Goal: Transaction & Acquisition: Subscribe to service/newsletter

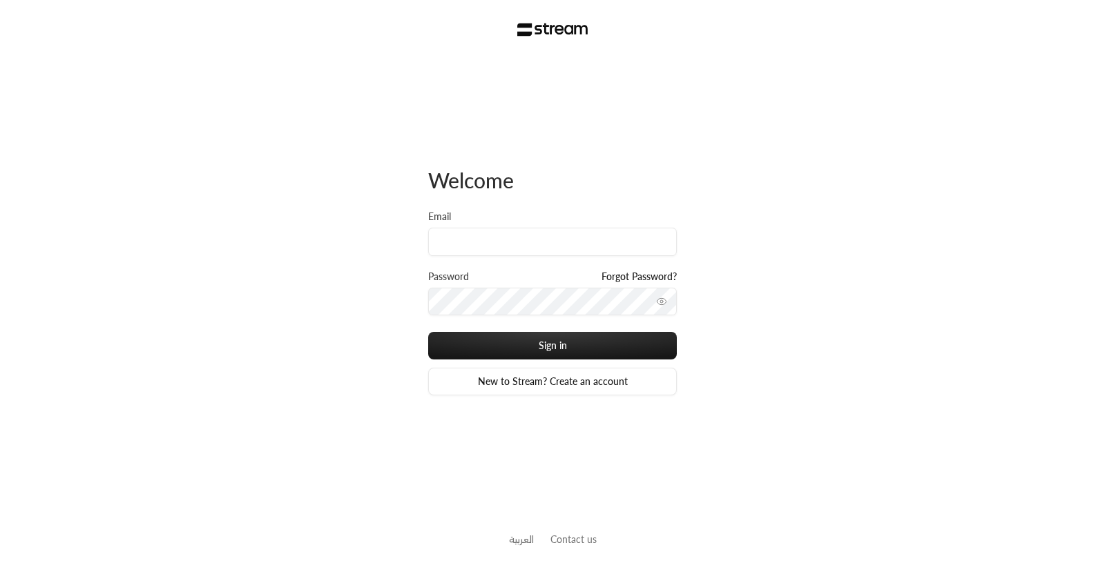
click at [470, 246] on input "Email" at bounding box center [552, 242] width 249 height 28
click at [485, 235] on input "[PERSON_NAME][EMAIL_ADDRESS][DOMAIN_NAME]" at bounding box center [552, 242] width 249 height 28
type input "[PERSON_NAME][EMAIL_ADDRESS][DOMAIN_NAME]"
click at [428, 332] on button "Sign in" at bounding box center [552, 346] width 249 height 28
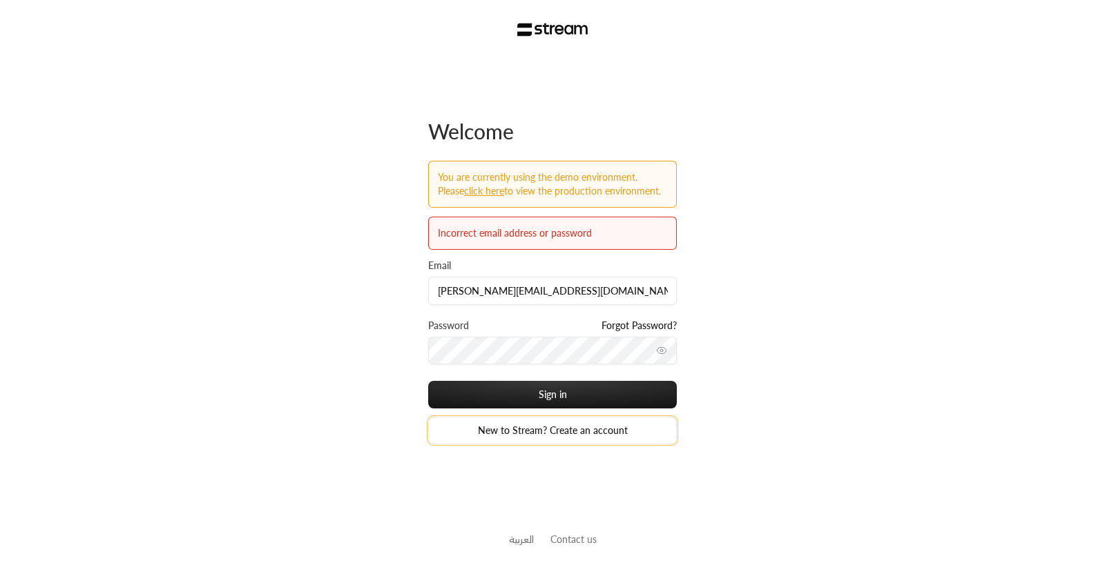
click at [557, 440] on link "New to Stream? Create an account" at bounding box center [552, 431] width 249 height 28
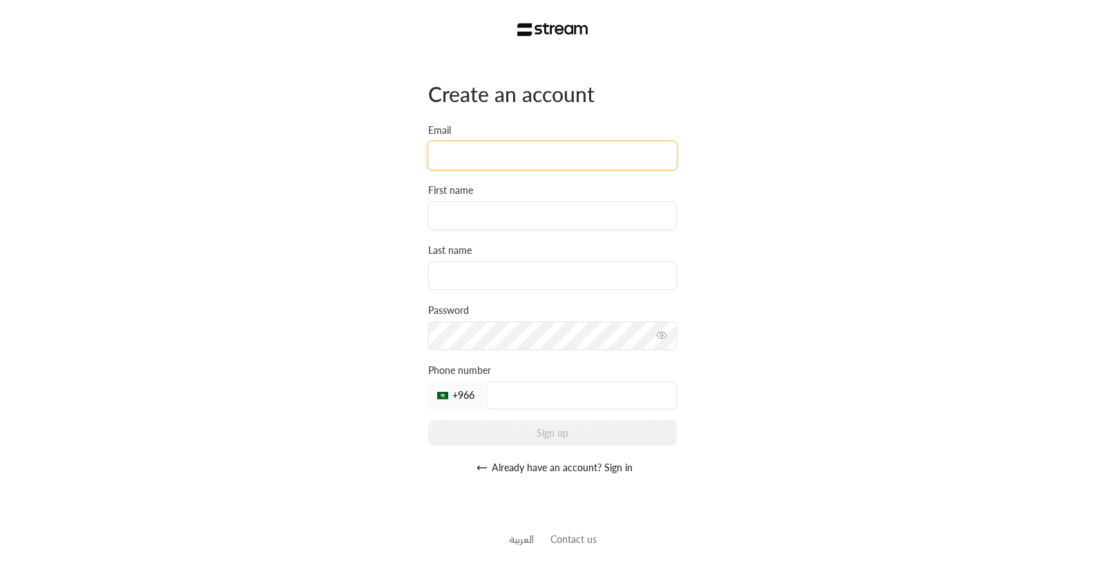
click at [472, 166] on input "Email" at bounding box center [552, 156] width 249 height 28
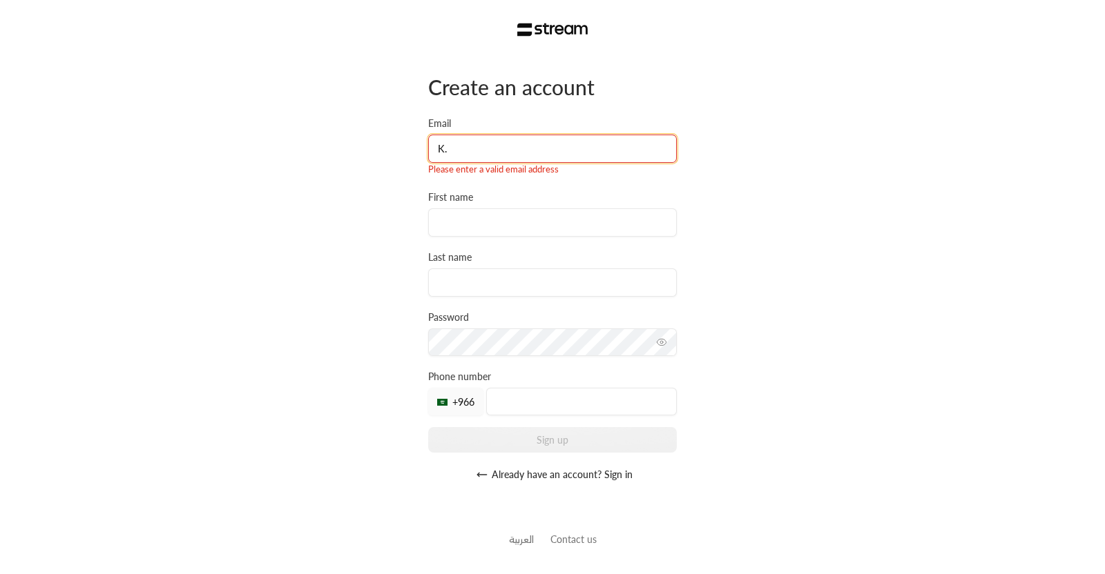
type input "K"
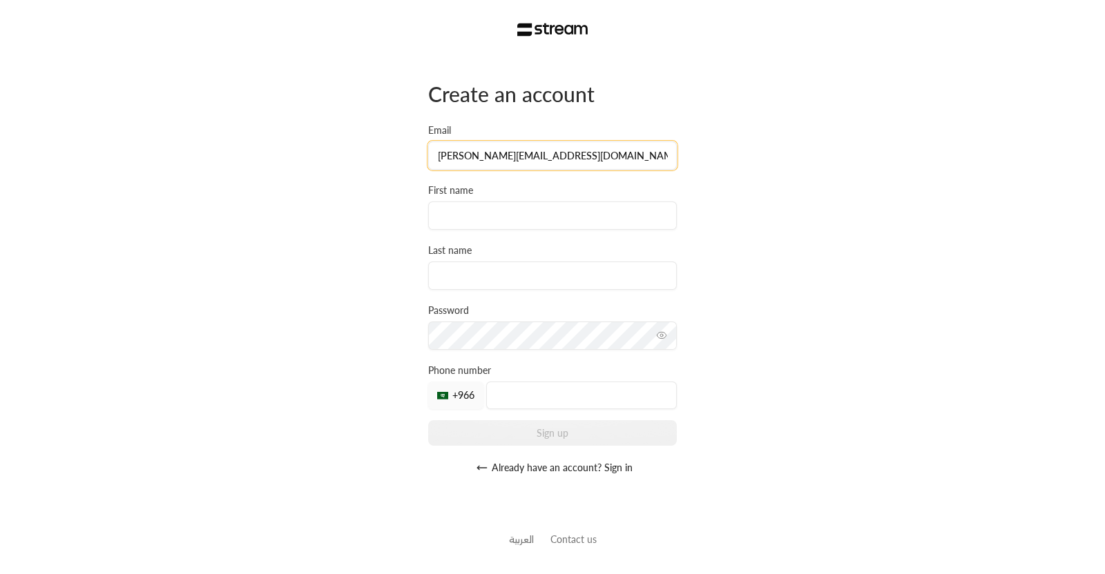
click at [490, 159] on input "[PERSON_NAME][EMAIL_ADDRESS][DOMAIN_NAME]" at bounding box center [552, 156] width 249 height 28
type input "[EMAIL_ADDRESS][DOMAIN_NAME]"
